Goal: Transaction & Acquisition: Download file/media

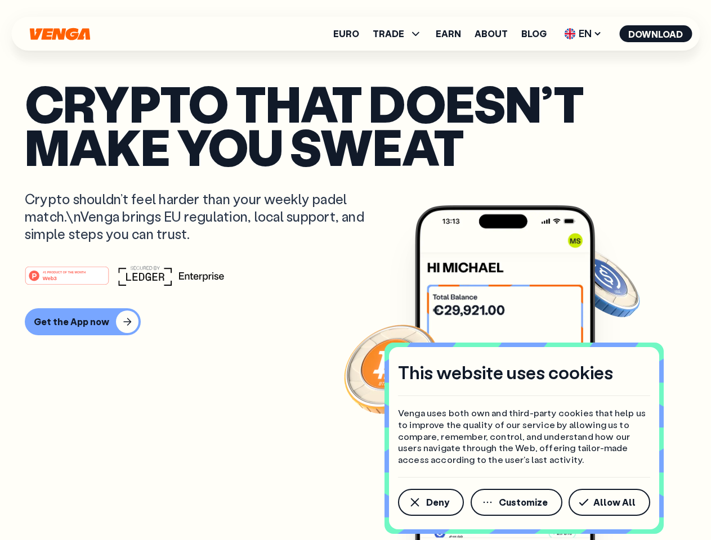
click at [355, 270] on div "#1 PRODUCT OF THE MONTH Web3" at bounding box center [355, 276] width 661 height 20
click at [430, 502] on span "Deny" at bounding box center [437, 502] width 23 height 9
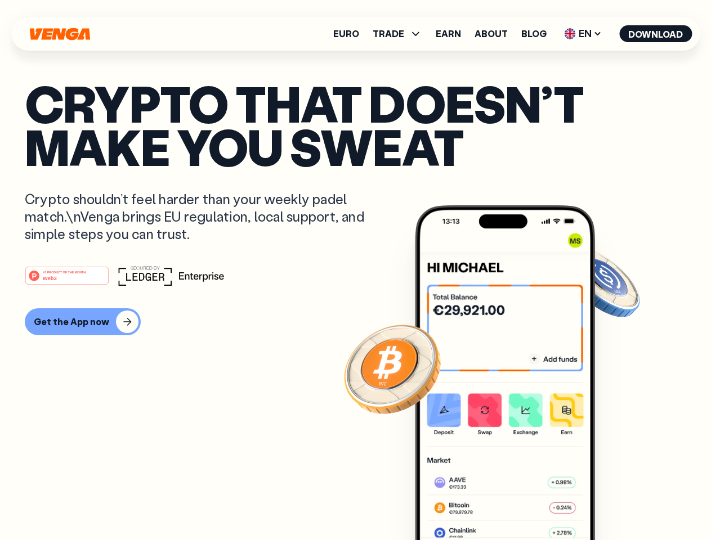
click at [517, 502] on img at bounding box center [505, 393] width 180 height 377
click at [611, 502] on article "Crypto that doesn’t make you sweat Crypto shouldn’t feel harder than your weekl…" at bounding box center [355, 293] width 661 height 422
click at [401, 34] on span "TRADE" at bounding box center [388, 33] width 32 height 9
click at [583, 34] on span "EN" at bounding box center [583, 34] width 46 height 18
click at [655, 34] on button "Download" at bounding box center [655, 33] width 73 height 17
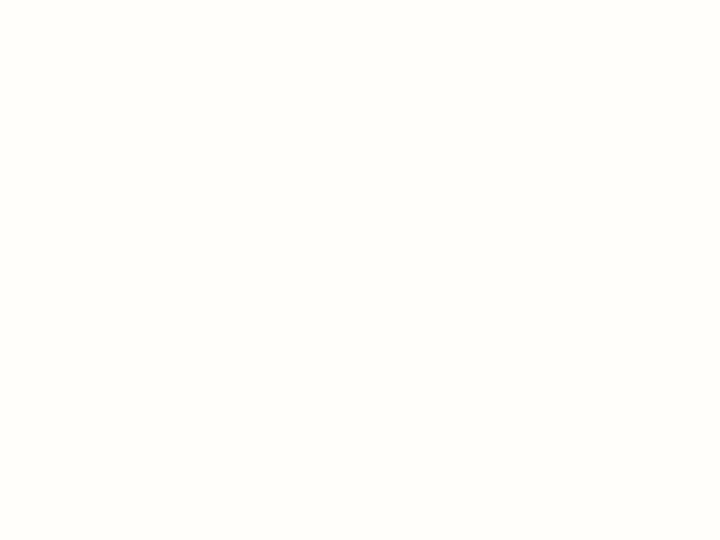
click at [81, 0] on html "This website uses cookies Venga uses both own and third-party cookies that help…" at bounding box center [360, 0] width 720 height 0
click at [69, 0] on html "This website uses cookies Venga uses both own and third-party cookies that help…" at bounding box center [360, 0] width 720 height 0
